Goal: Task Accomplishment & Management: Complete application form

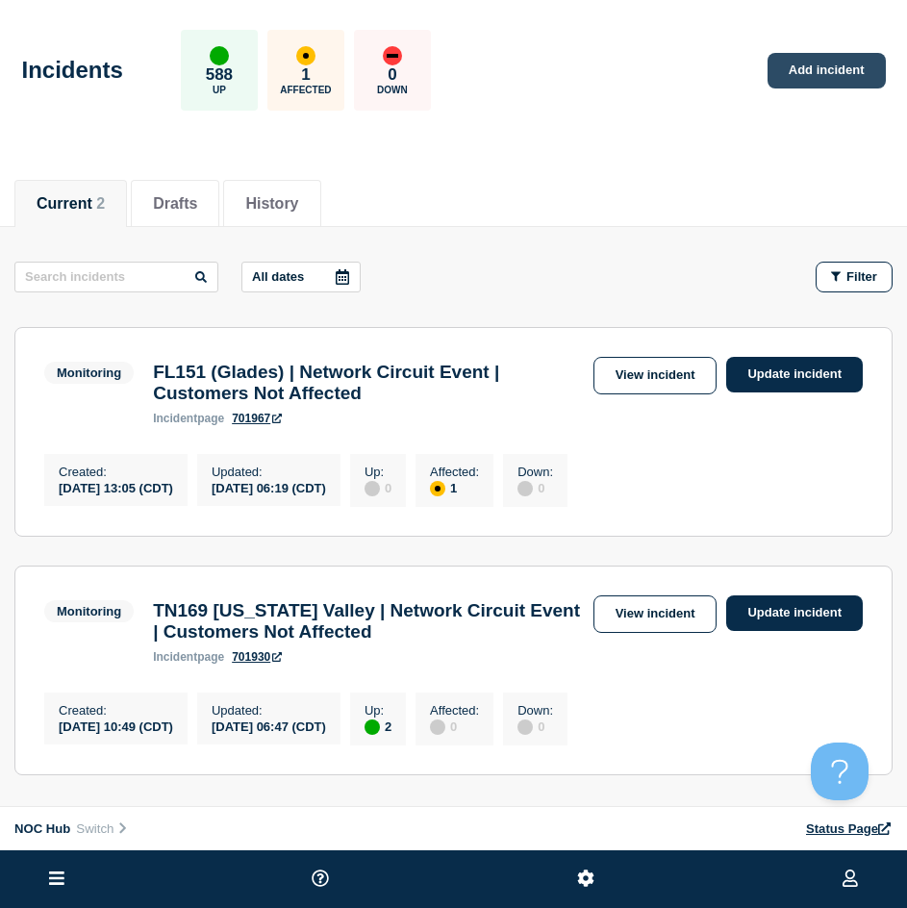
click at [817, 67] on link "Add incident" at bounding box center [827, 71] width 118 height 36
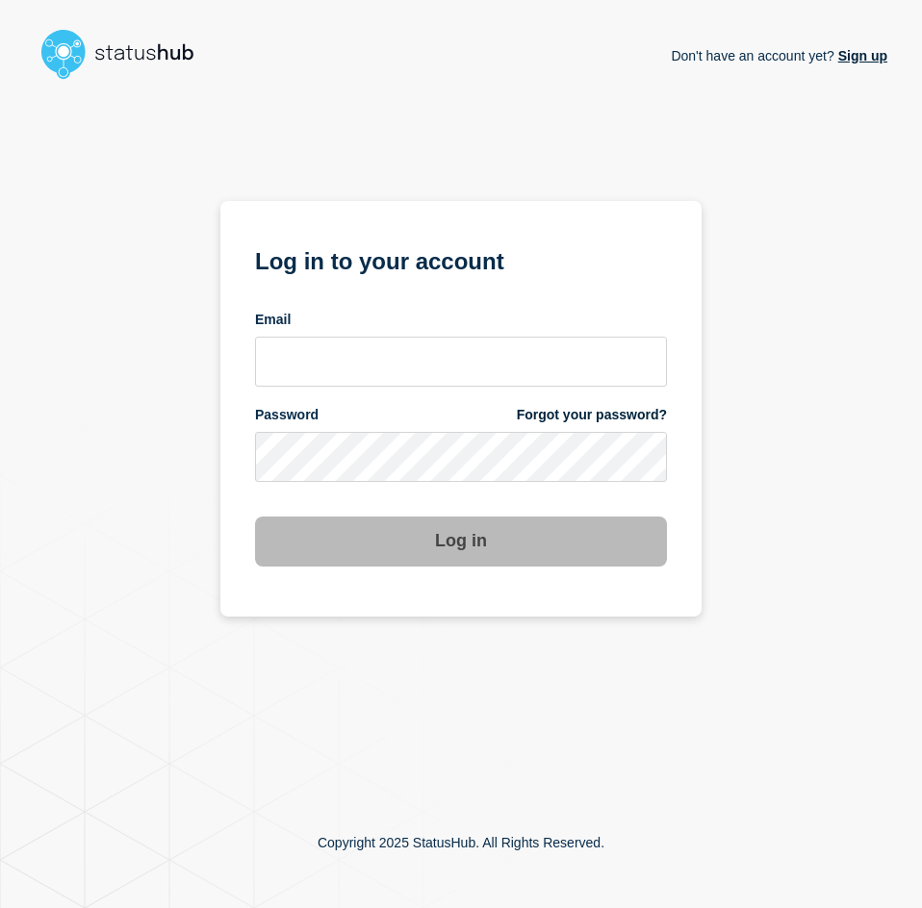
drag, startPoint x: 423, startPoint y: 321, endPoint x: 397, endPoint y: 349, distance: 38.1
click at [412, 331] on div "Email" at bounding box center [461, 349] width 412 height 76
click at [398, 349] on input "email input" at bounding box center [461, 362] width 412 height 50
type input "caleb.stahr@conexon.us"
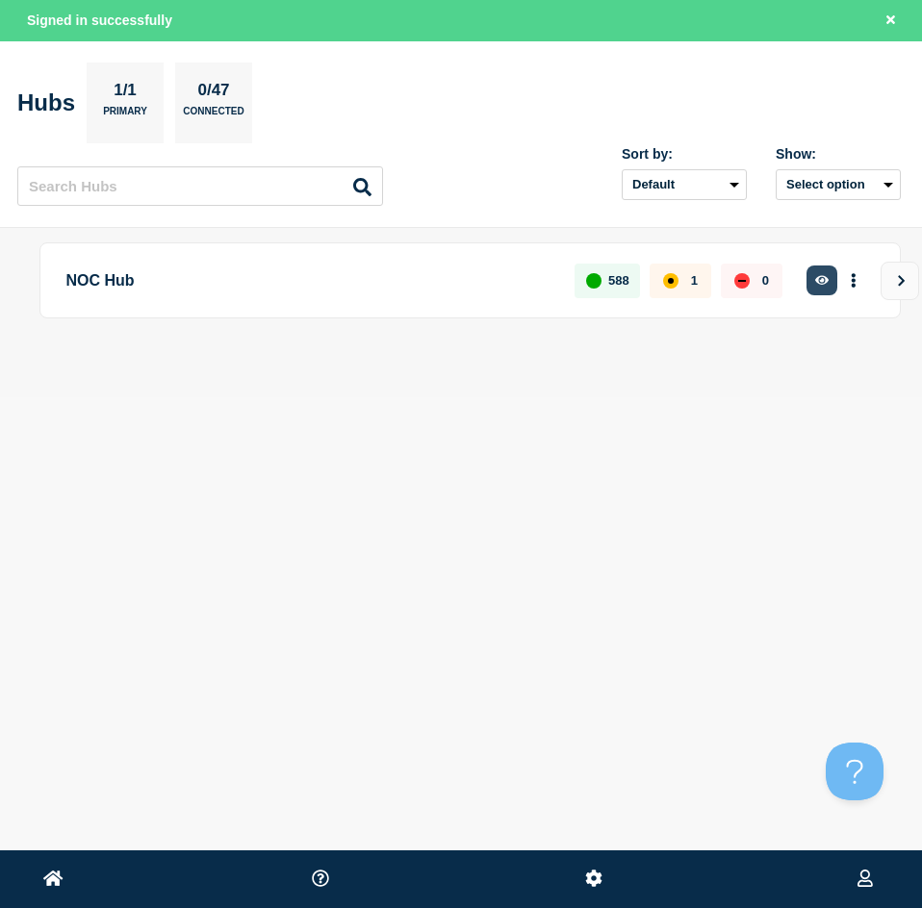
click at [815, 274] on icon "button" at bounding box center [822, 280] width 14 height 13
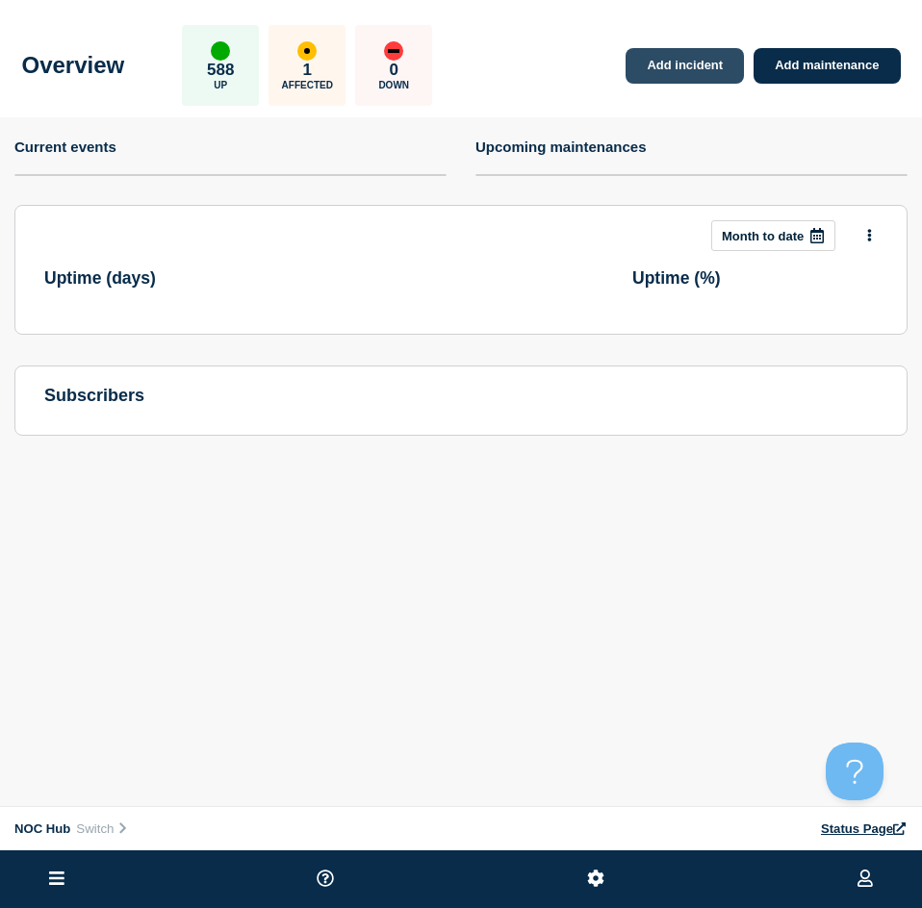
click at [726, 74] on link "Add incident" at bounding box center [684, 66] width 118 height 36
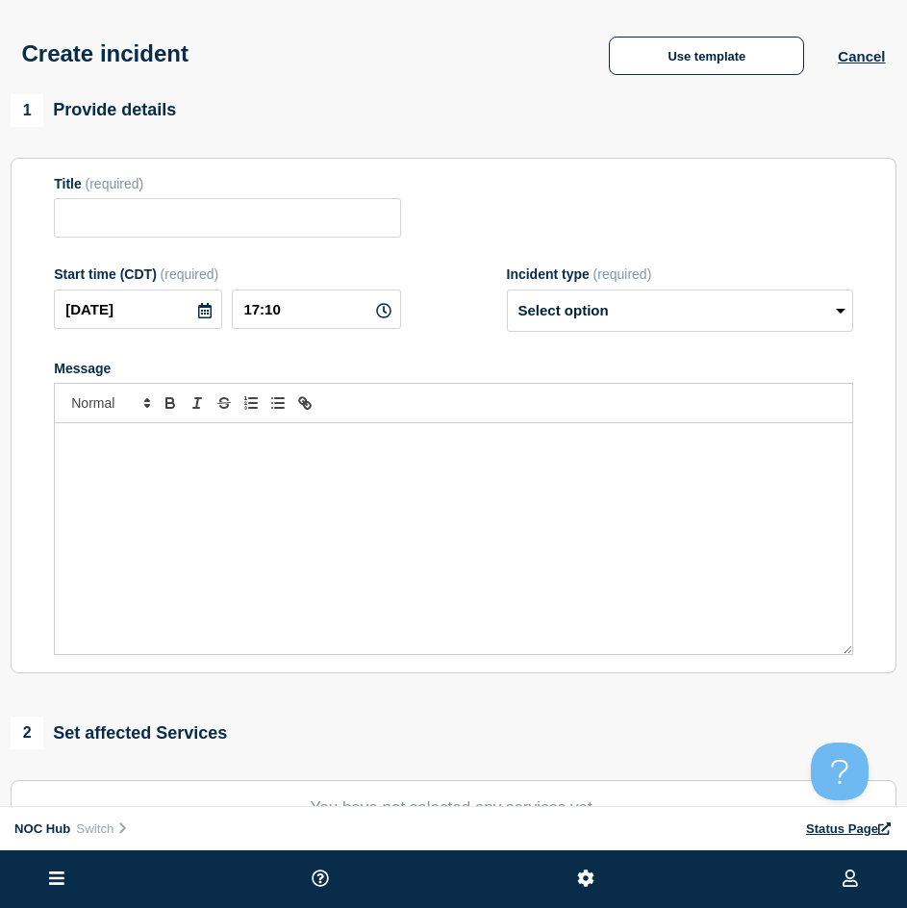
drag, startPoint x: 332, startPoint y: 244, endPoint x: 604, endPoint y: 137, distance: 292.9
click at [332, 241] on form "Title (required) Start time (CDT) (required) 2025-08-21 17:10 Incident type (re…" at bounding box center [454, 416] width 800 height 480
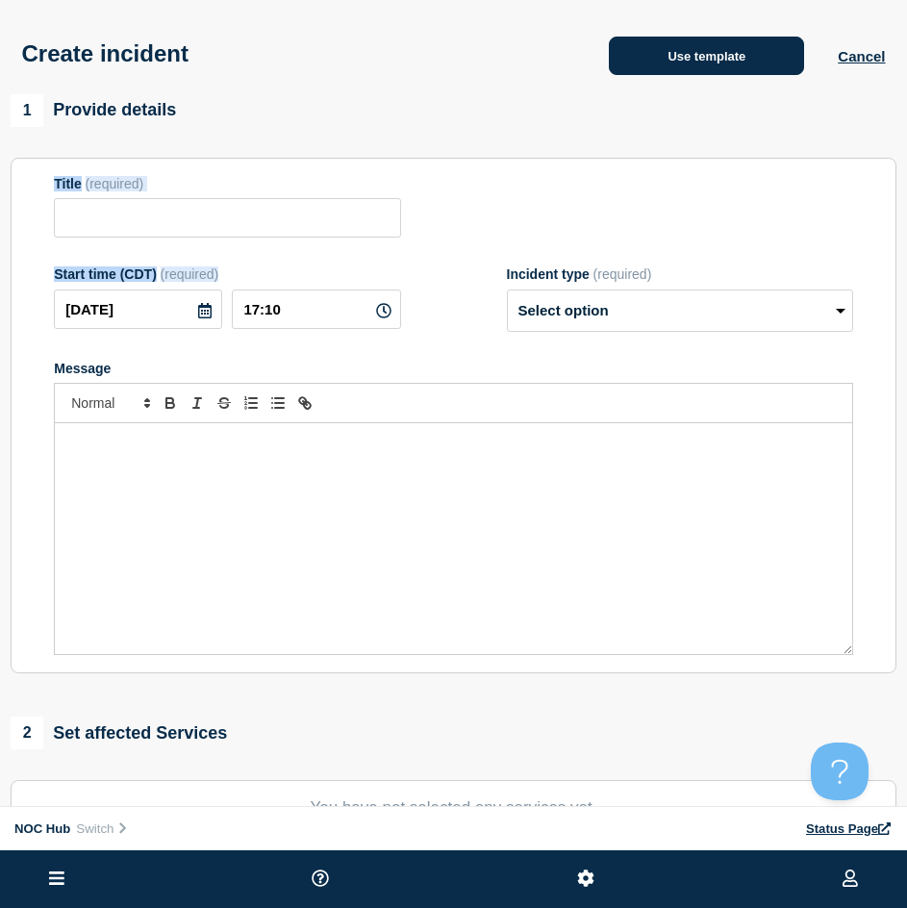
click at [676, 47] on button "Use template" at bounding box center [706, 56] width 195 height 38
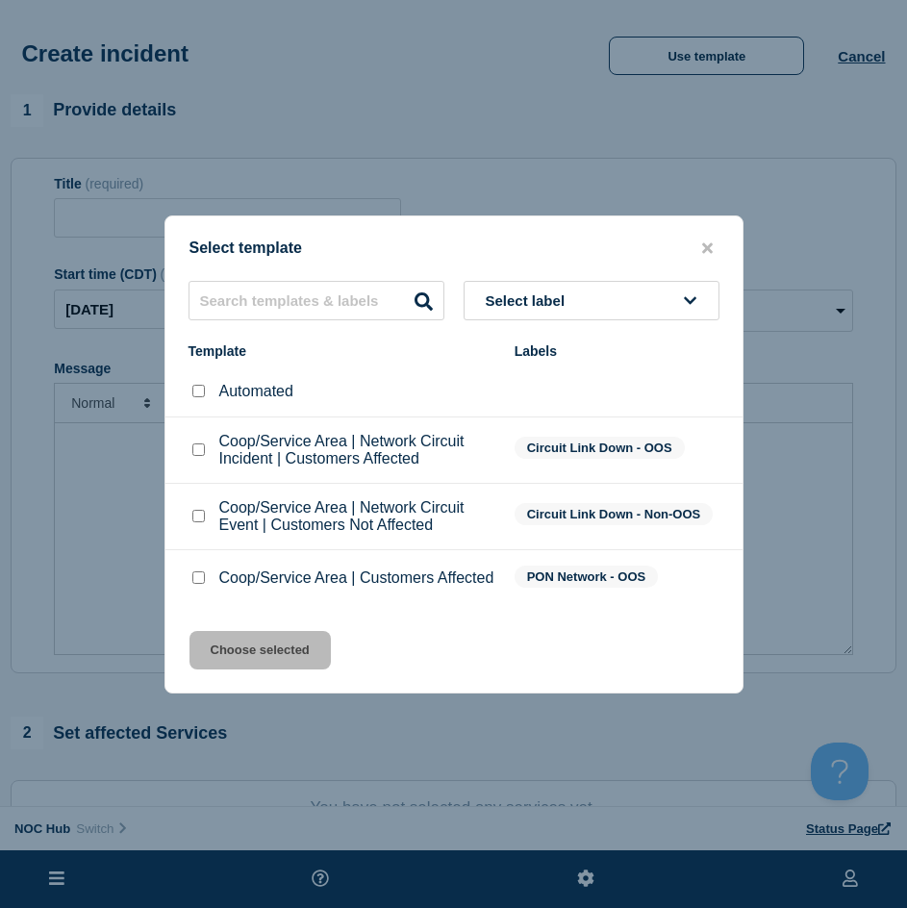
click at [193, 436] on div "Coop/Service Area | Network Circuit Incident | Customers Affected" at bounding box center [342, 450] width 307 height 35
click at [196, 510] on input "Coop/Service Area | Network Circuit Event | Customers Not Affected checkbox" at bounding box center [198, 516] width 13 height 13
checkbox input "true"
click at [224, 651] on button "Choose selected" at bounding box center [260, 650] width 141 height 38
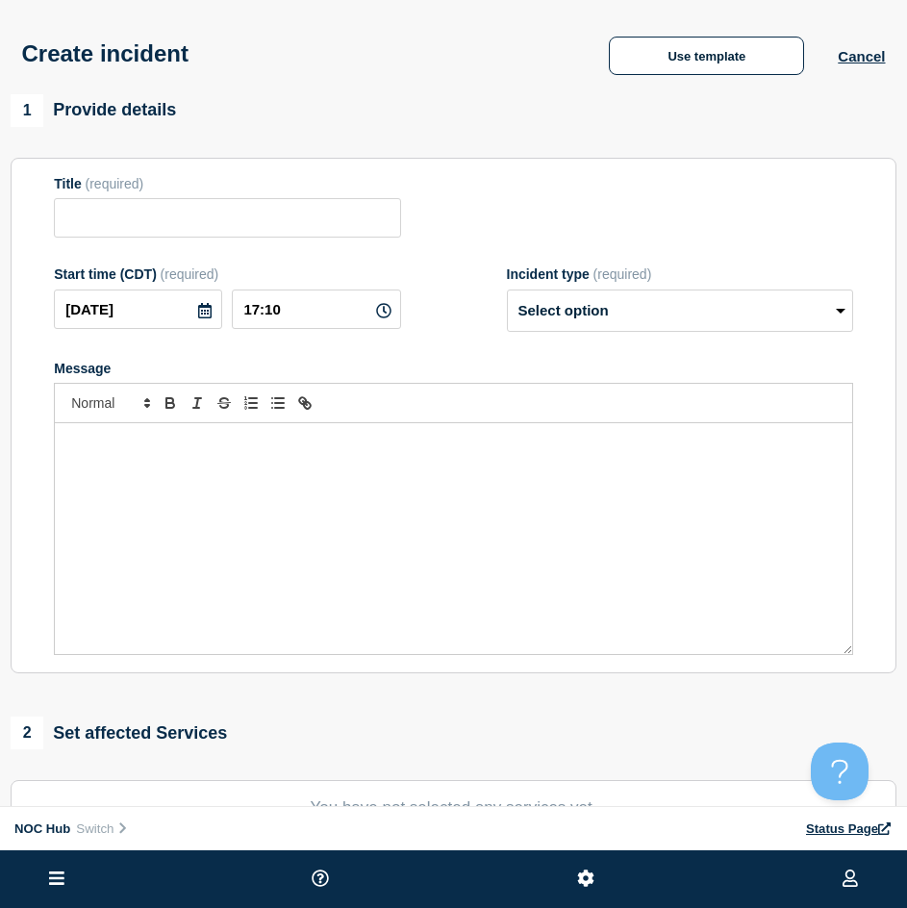
type input "Coop/Service Area | Network Circuit Event | Customers Not Affected"
select select "investigating"
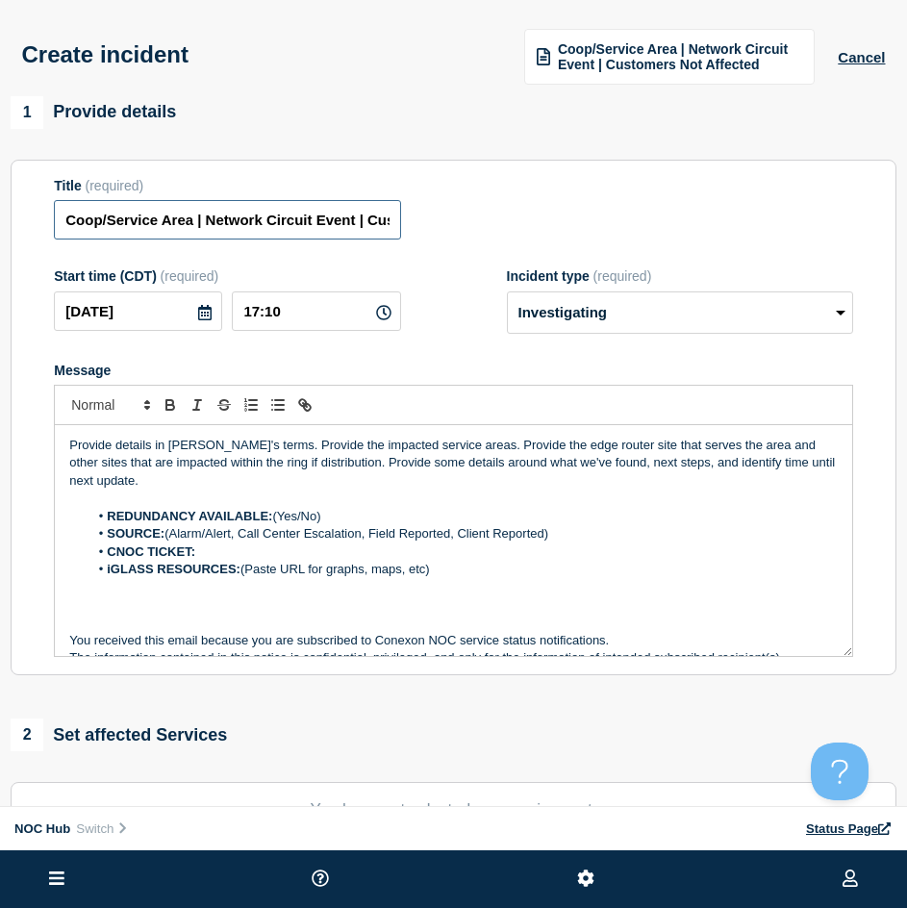
drag, startPoint x: 191, startPoint y: 225, endPoint x: -101, endPoint y: 230, distance: 291.6
click at [0, 230] on html "Home Hub Operations Overview Incident Maintenance Platform Alert Subscribers Te…" at bounding box center [453, 454] width 907 height 908
type input "NH118 New Hampshire Broadband | Network Circuit Event | Customers Not Affected"
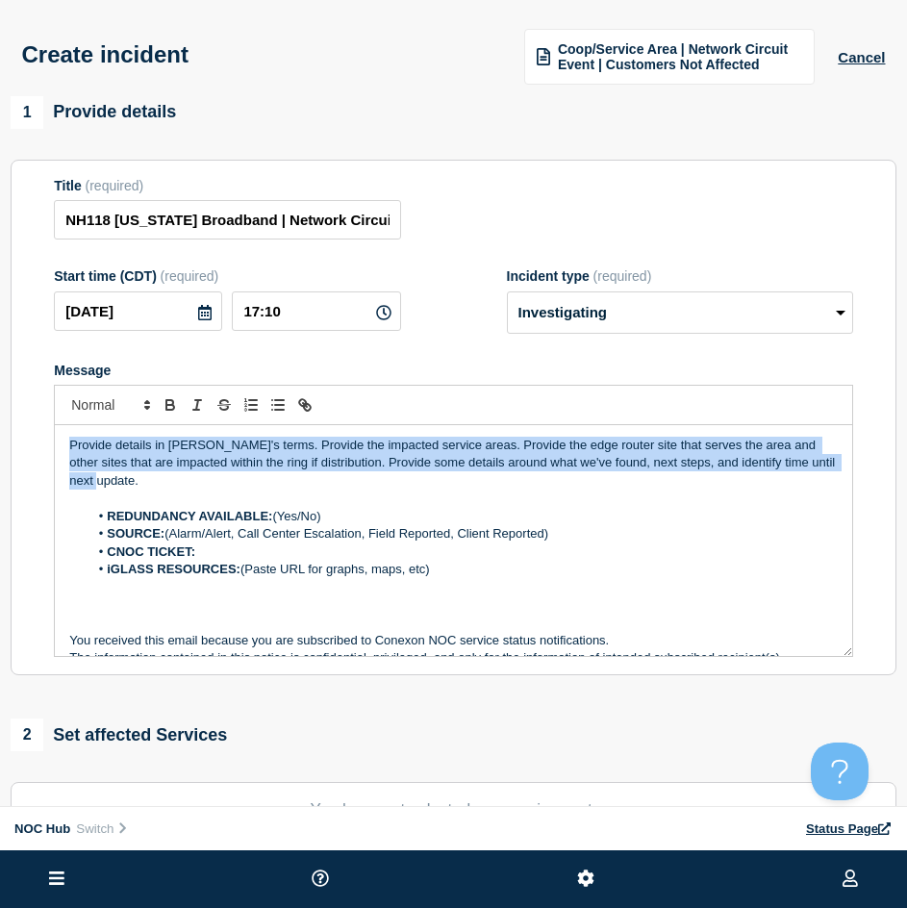
drag, startPoint x: 130, startPoint y: 483, endPoint x: -112, endPoint y: 423, distance: 248.8
click at [0, 423] on html "Home Hub Operations Overview Incident Maintenance Platform Alert Subscribers Te…" at bounding box center [453, 454] width 907 height 908
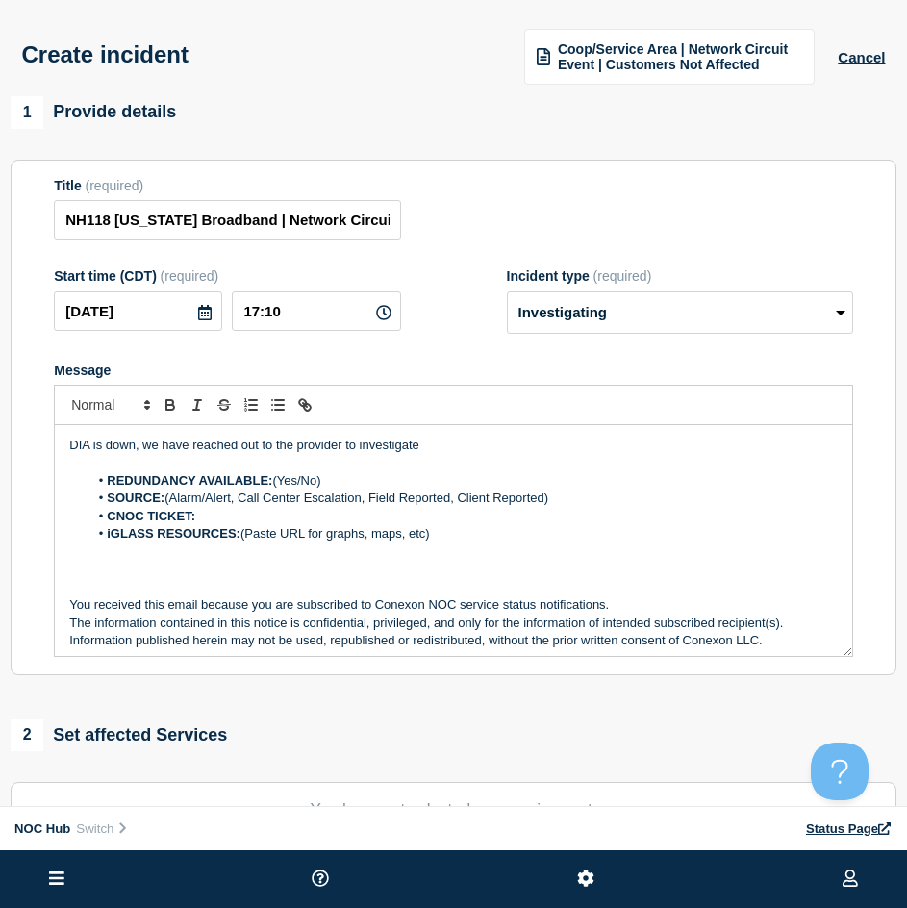
drag, startPoint x: 336, startPoint y: 475, endPoint x: 297, endPoint y: 473, distance: 38.5
click at [297, 472] on p "Message" at bounding box center [453, 462] width 769 height 17
click at [325, 476] on li "REDUNDANCY AVAILABLE: (Yes/No)" at bounding box center [464, 480] width 750 height 17
drag, startPoint x: 301, startPoint y: 483, endPoint x: 277, endPoint y: 479, distance: 24.4
click at [277, 479] on li "REDUNDANCY AVAILABLE: (Yes/No)" at bounding box center [464, 480] width 750 height 17
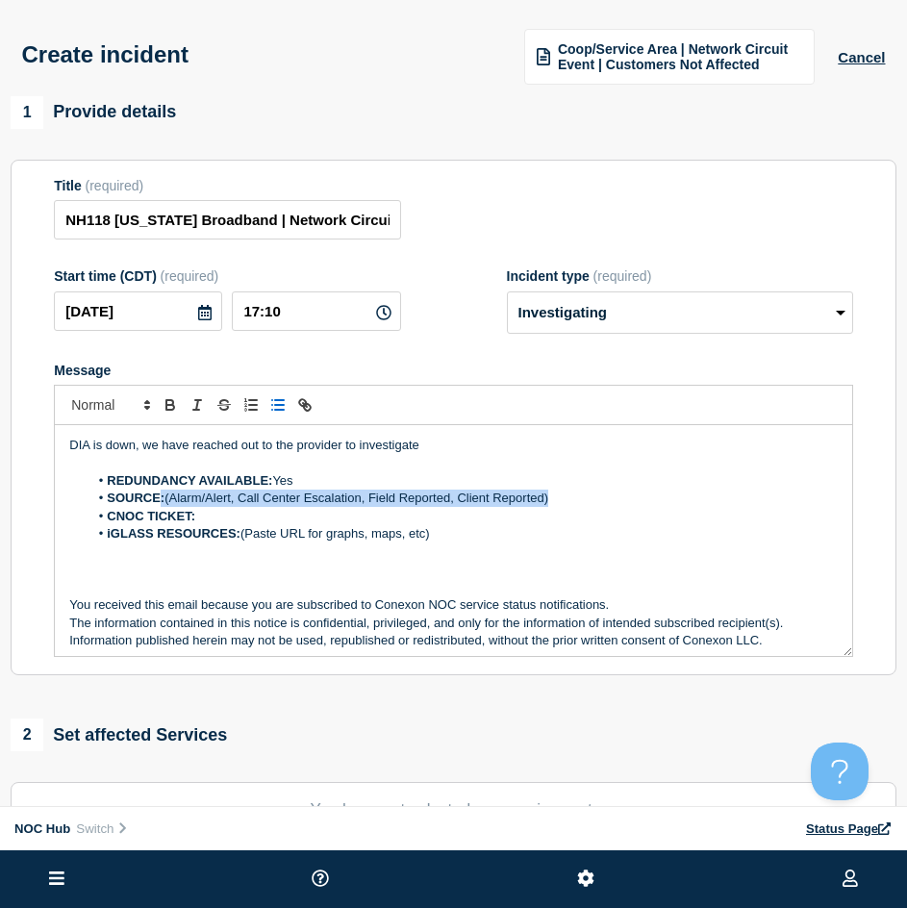
drag, startPoint x: 559, startPoint y: 499, endPoint x: 162, endPoint y: 500, distance: 397.4
click at [162, 500] on li "SOURCE: (Alarm/Alert, Call Center Escalation, Field Reported, Client Reported)" at bounding box center [464, 498] width 750 height 17
drag, startPoint x: 514, startPoint y: 523, endPoint x: 570, endPoint y: 504, distance: 59.0
click at [519, 523] on li "CNOC TICKET:" at bounding box center [464, 516] width 750 height 17
drag, startPoint x: 473, startPoint y: 497, endPoint x: 167, endPoint y: 498, distance: 306.0
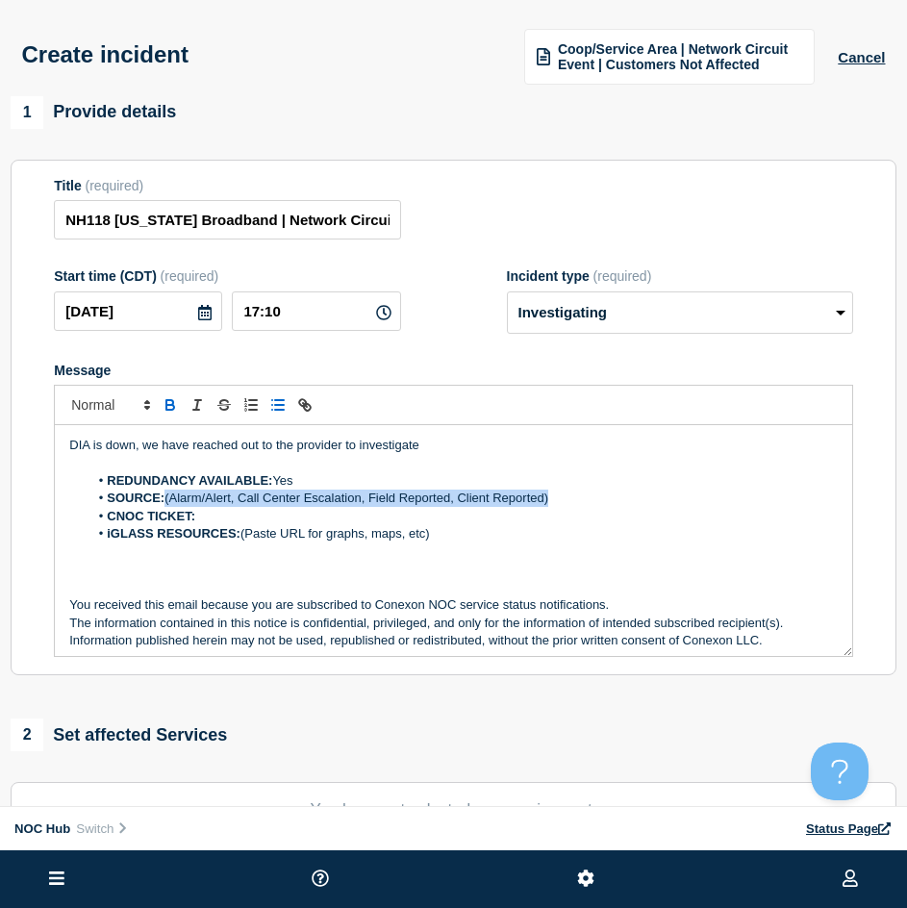
click at [167, 498] on li "SOURCE: (Alarm/Alert, Call Center Escalation, Field Reported, Client Reported)" at bounding box center [464, 498] width 750 height 17
click at [229, 522] on li "CNOC TICKET:" at bounding box center [464, 516] width 750 height 17
drag, startPoint x: 453, startPoint y: 533, endPoint x: 4, endPoint y: 572, distance: 451.0
click at [4, 572] on div "1 Provide details Title (required) NH118 New Hampshire Broadband | Network Circ…" at bounding box center [453, 647] width 907 height 1102
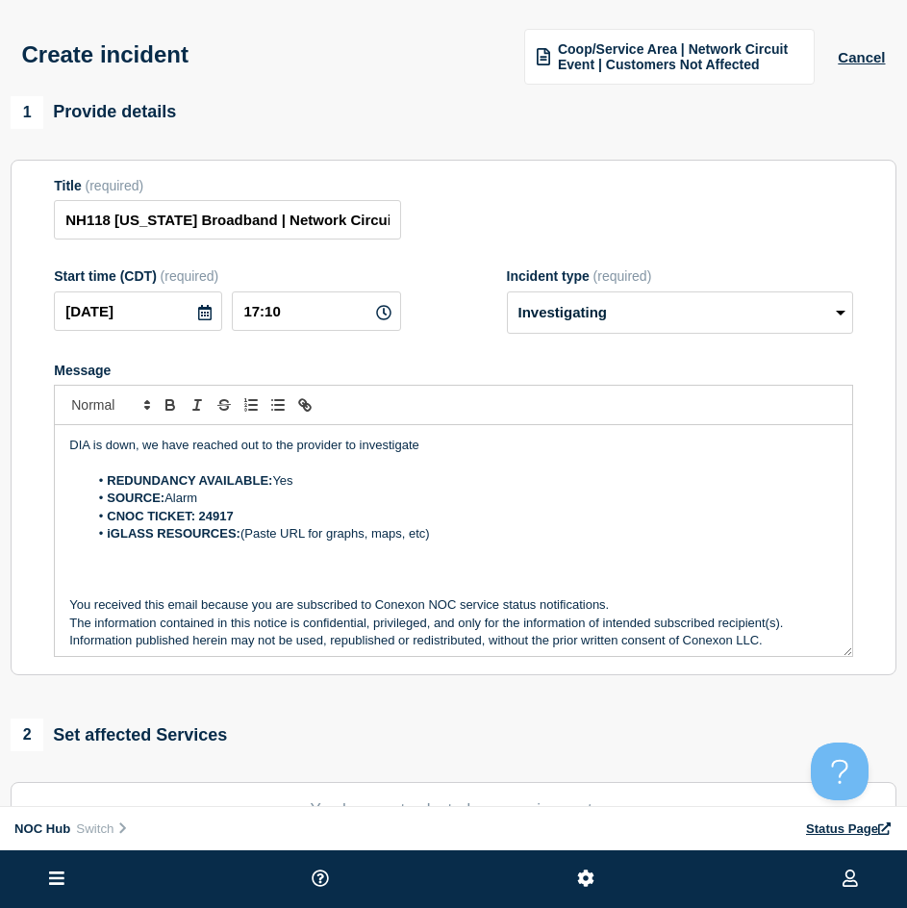
drag, startPoint x: 436, startPoint y: 537, endPoint x: 454, endPoint y: 553, distance: 24.5
click at [147, 536] on li "iGLASS RESOURCES: (Paste URL for graphs, maps, etc)" at bounding box center [464, 533] width 750 height 17
drag, startPoint x: 446, startPoint y: 537, endPoint x: 75, endPoint y: 535, distance: 370.5
click at [75, 535] on ol "REDUNDANCY AVAILABLE: Yes SOURCE: Alarm CNOC TICKET: 24917 iGLASS RESOURCES: (P…" at bounding box center [453, 507] width 769 height 71
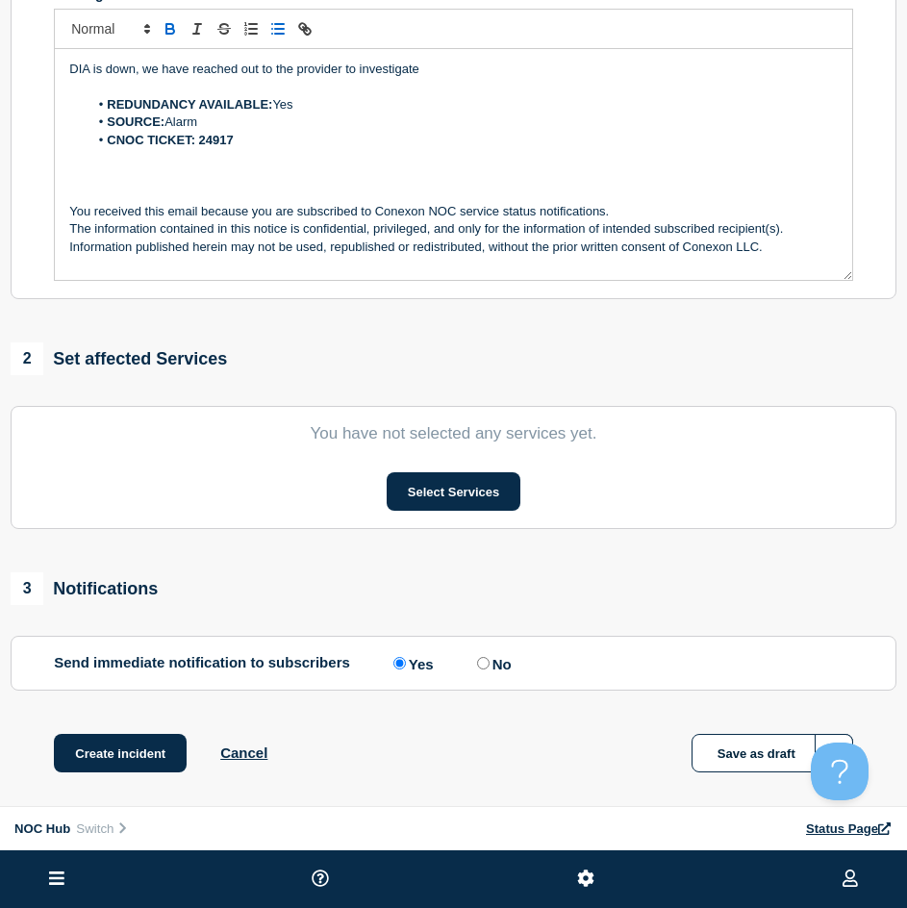
scroll to position [457, 0]
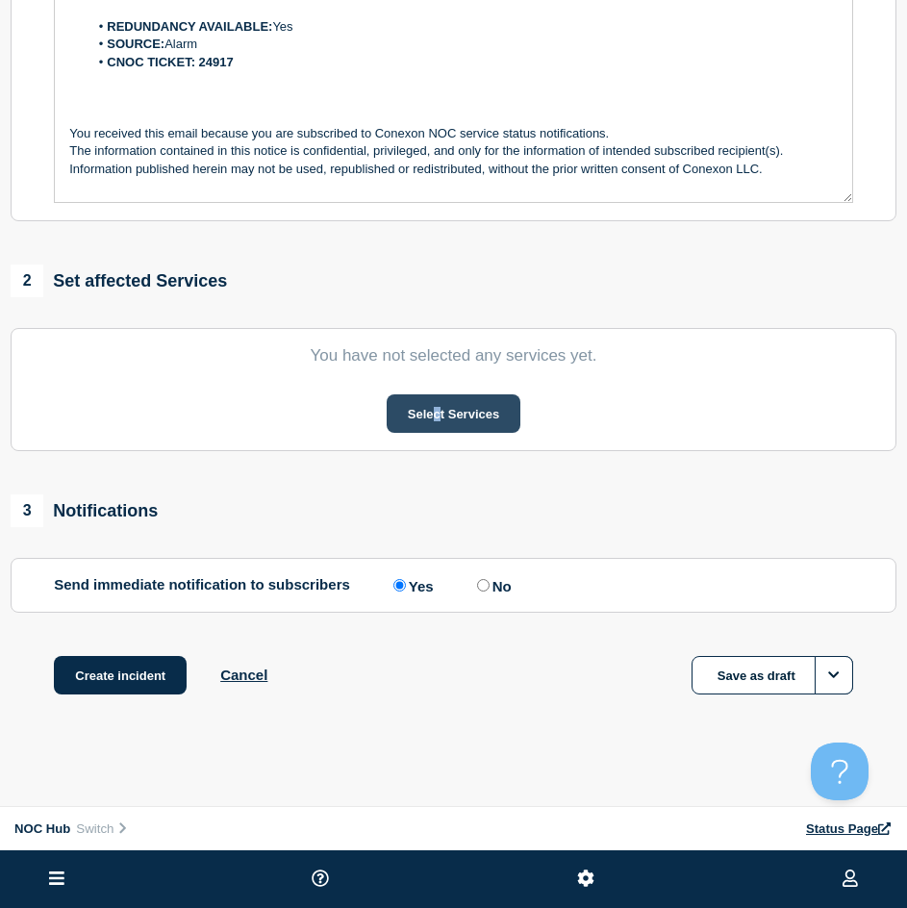
drag, startPoint x: 438, startPoint y: 385, endPoint x: 447, endPoint y: 410, distance: 26.8
click at [438, 386] on section "You have not selected any services yet. Select Services" at bounding box center [454, 389] width 886 height 123
click at [447, 410] on button "Select Services" at bounding box center [454, 414] width 134 height 38
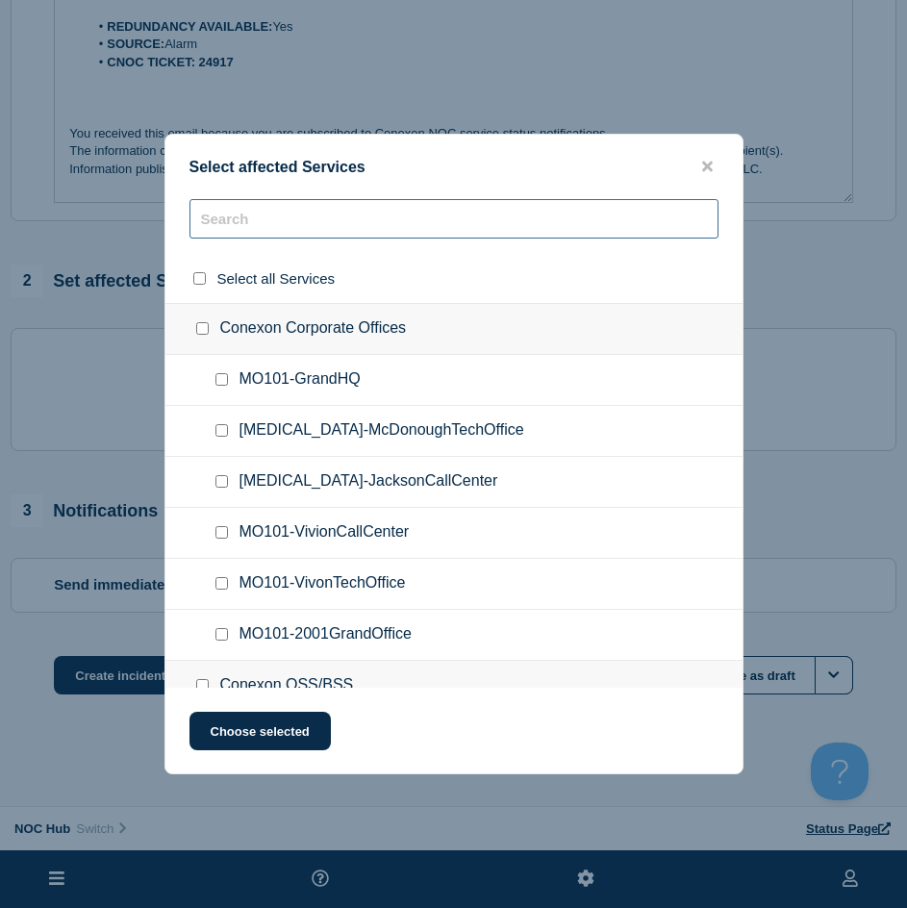
click at [270, 219] on input "text" at bounding box center [454, 218] width 529 height 39
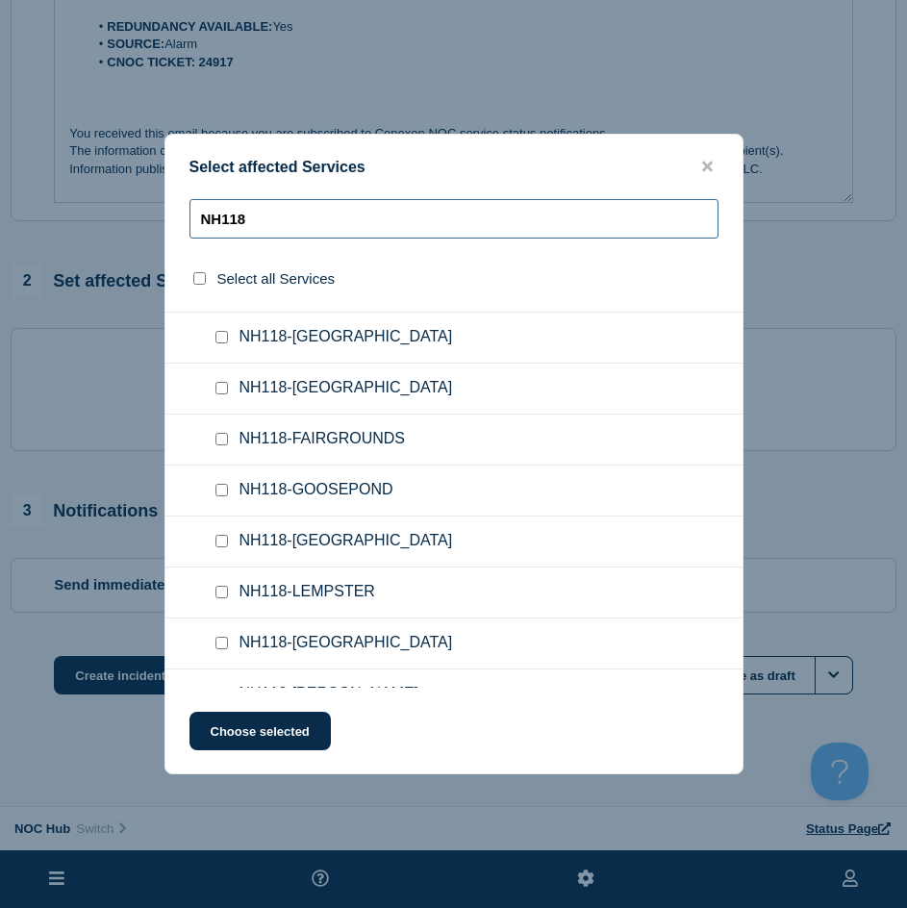
scroll to position [110, 0]
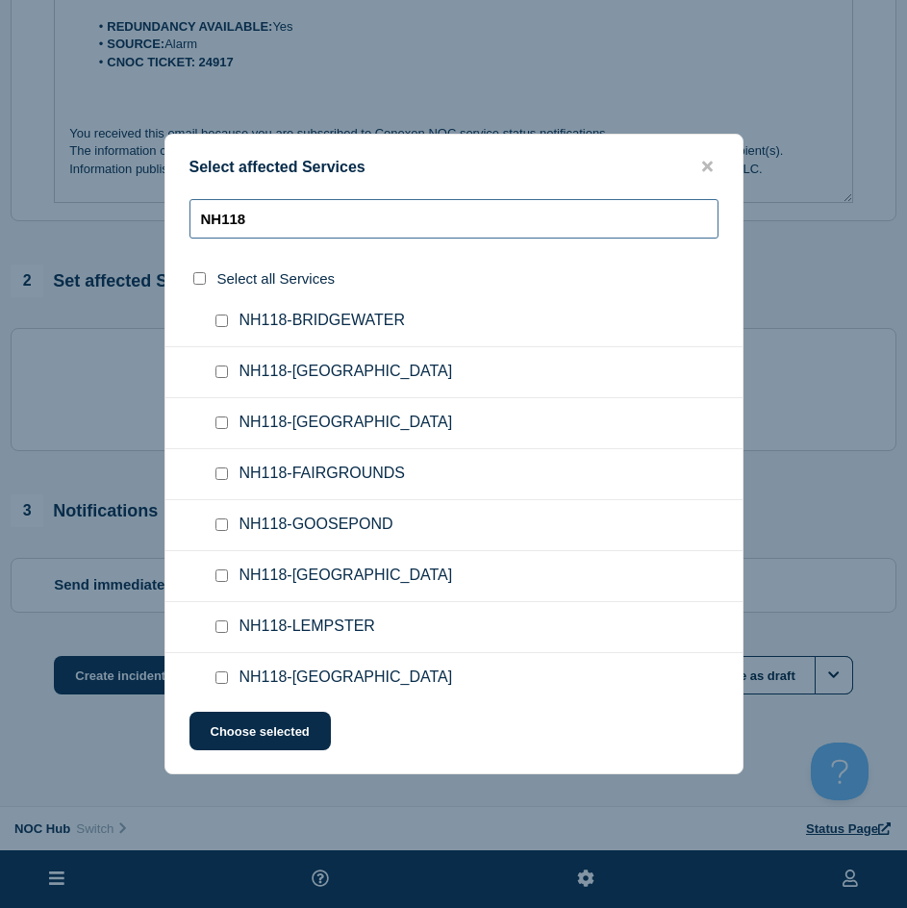
type input "NH118"
click at [228, 474] on div at bounding box center [226, 474] width 28 height 19
click at [225, 482] on div at bounding box center [226, 474] width 28 height 19
click at [221, 500] on ul "NH118-FAIRGROUNDS" at bounding box center [454, 525] width 577 height 51
click at [221, 480] on input "NH118-FAIRGROUNDS checkbox" at bounding box center [222, 474] width 13 height 13
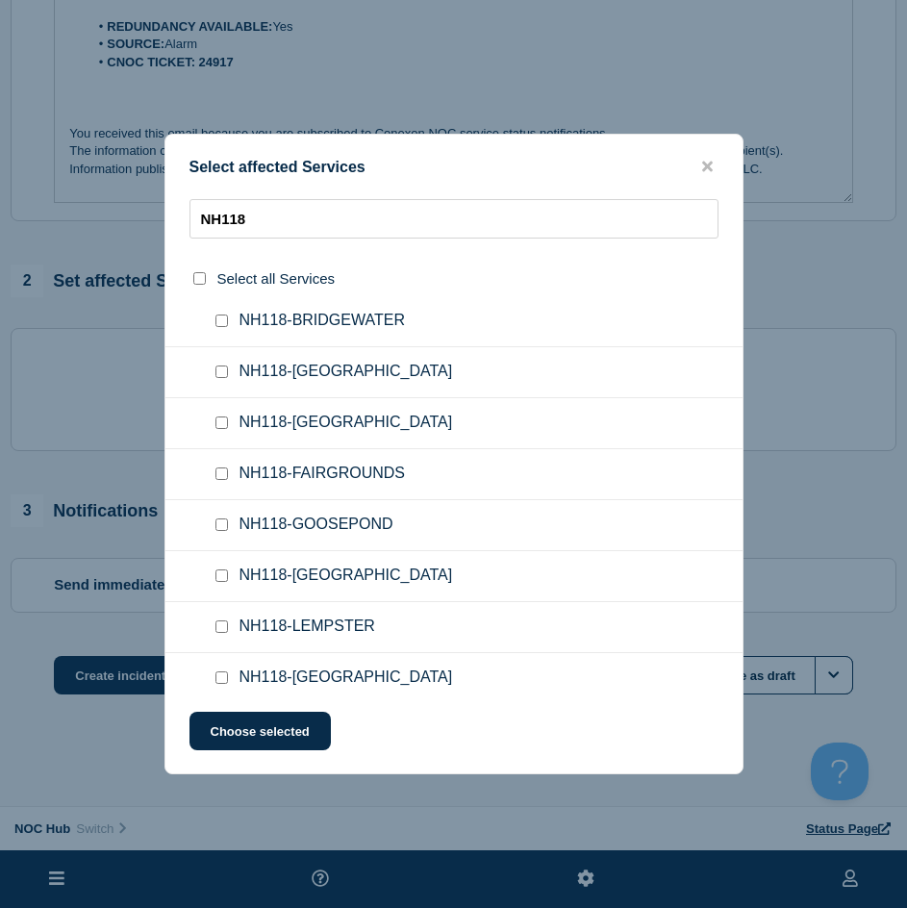
checkbox input "true"
click at [239, 744] on button "Choose selected" at bounding box center [260, 731] width 141 height 38
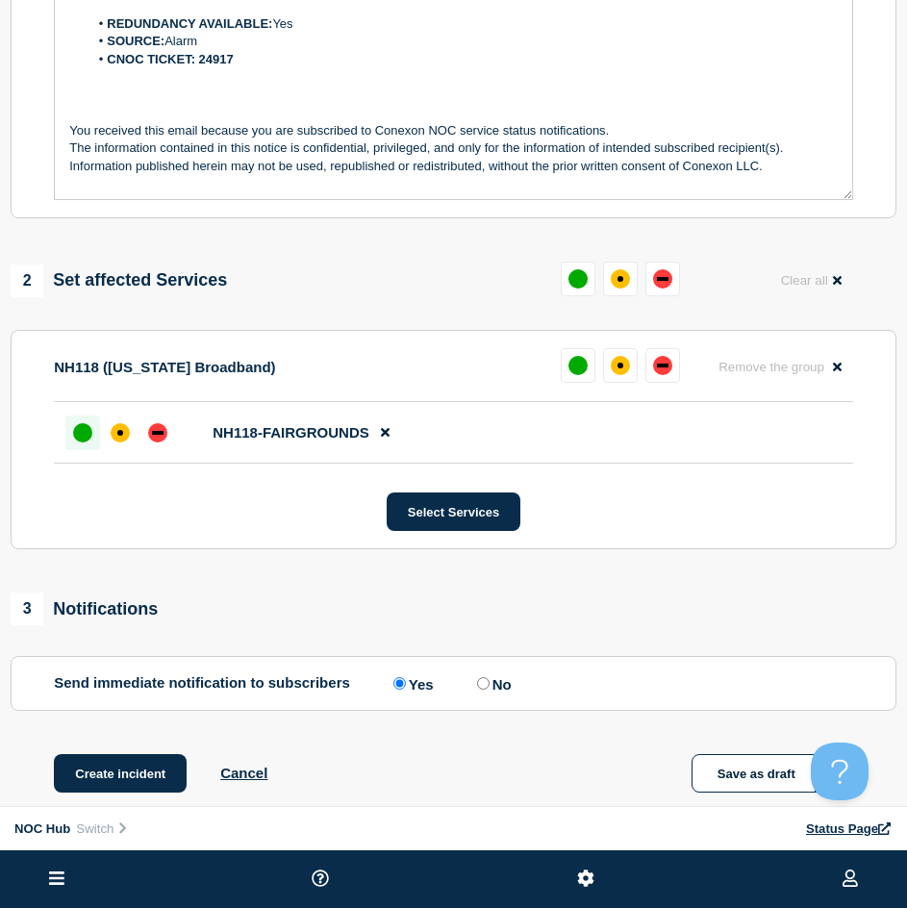
click at [89, 438] on div "up" at bounding box center [82, 432] width 19 height 19
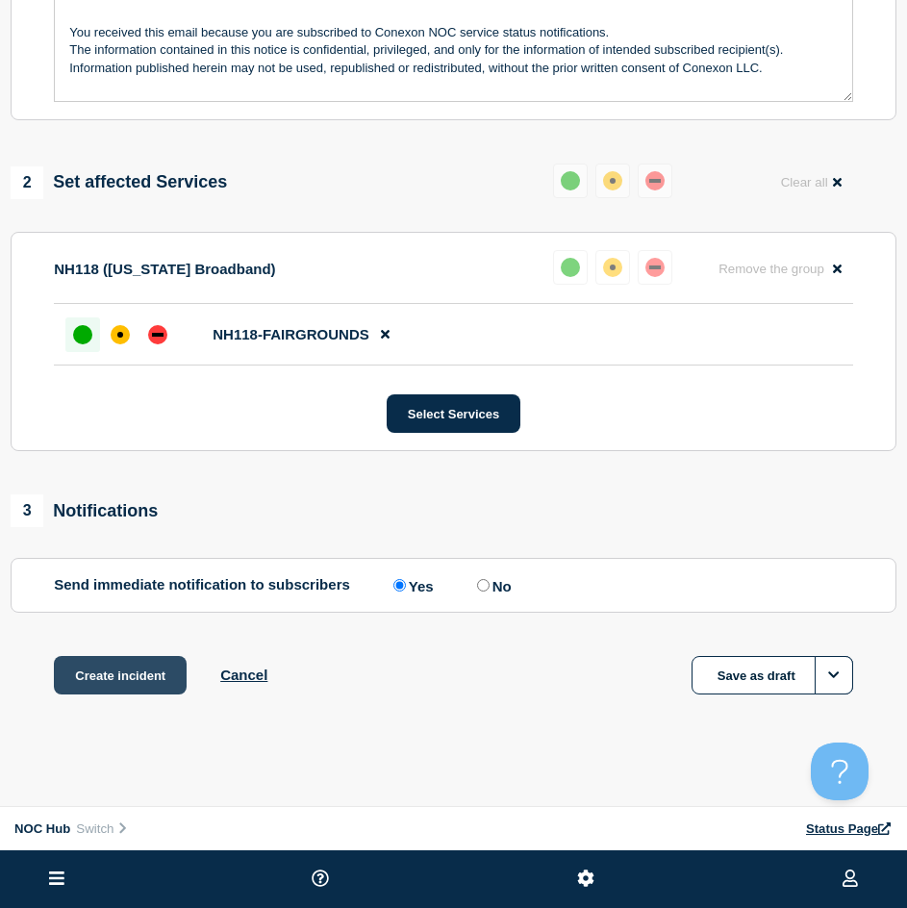
scroll to position [558, 0]
drag, startPoint x: 136, startPoint y: 665, endPoint x: 152, endPoint y: 637, distance: 32.3
click at [135, 665] on button "Create incident" at bounding box center [120, 675] width 133 height 38
